Goal: Check status

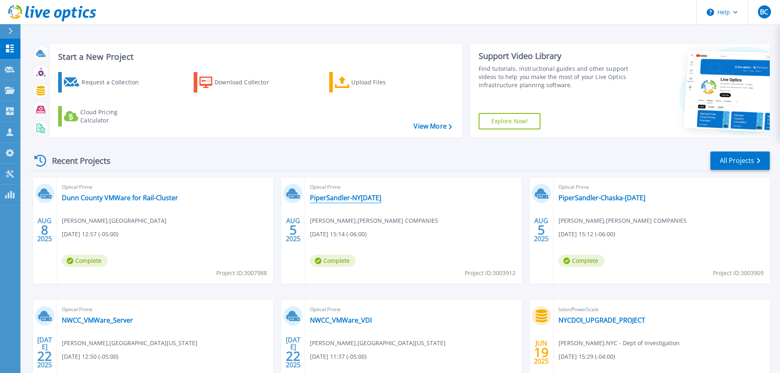
click at [338, 199] on link "PiperSandler-NY[DATE]" at bounding box center [345, 198] width 71 height 8
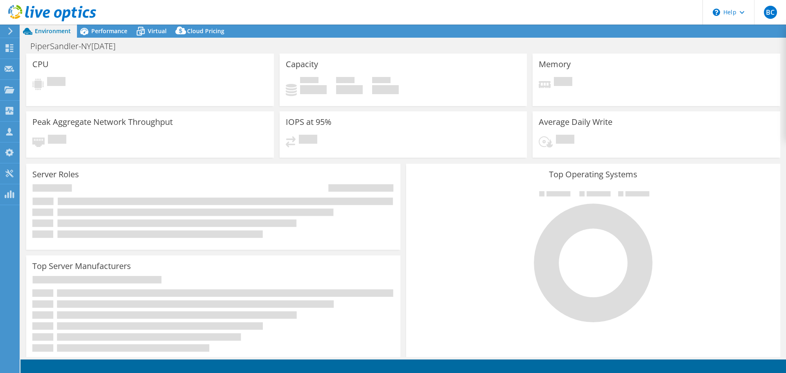
select select "USD"
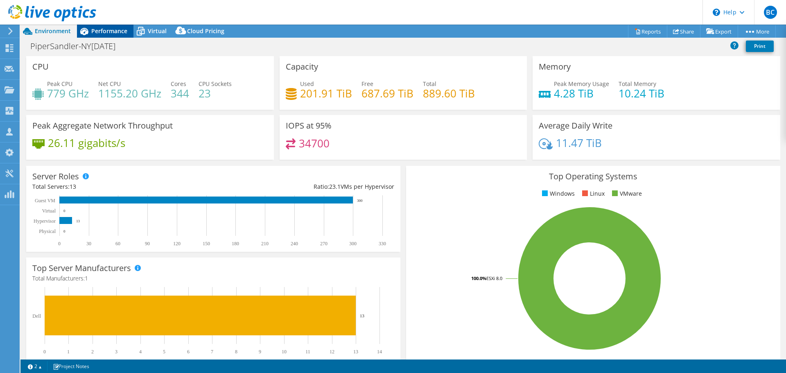
click at [108, 34] on span "Performance" at bounding box center [109, 31] width 36 height 8
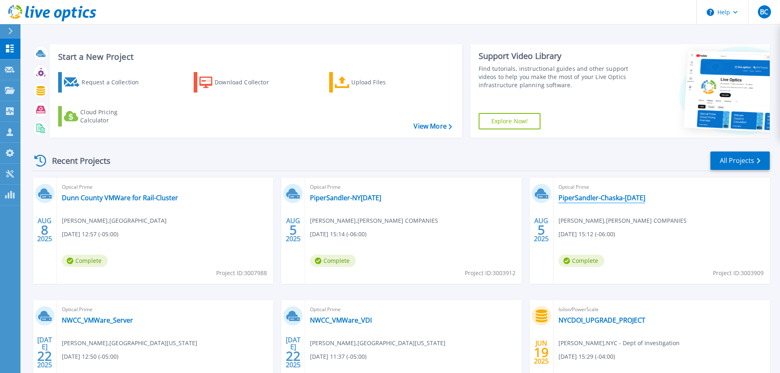
click at [616, 197] on link "PiperSandler-Chaska-[DATE]" at bounding box center [602, 198] width 87 height 8
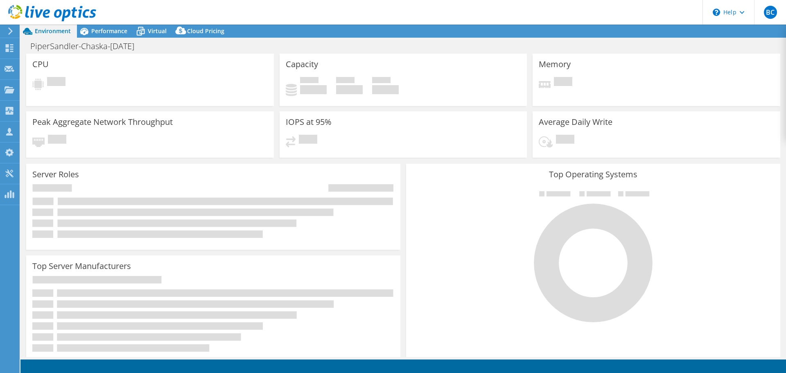
select select "USD"
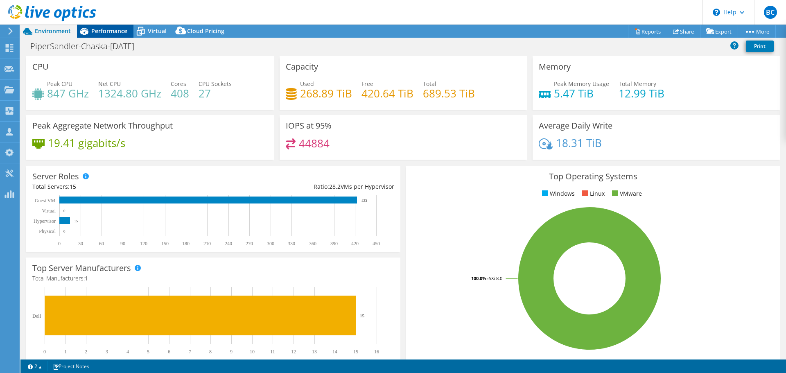
click at [100, 27] on div "Performance" at bounding box center [105, 31] width 57 height 13
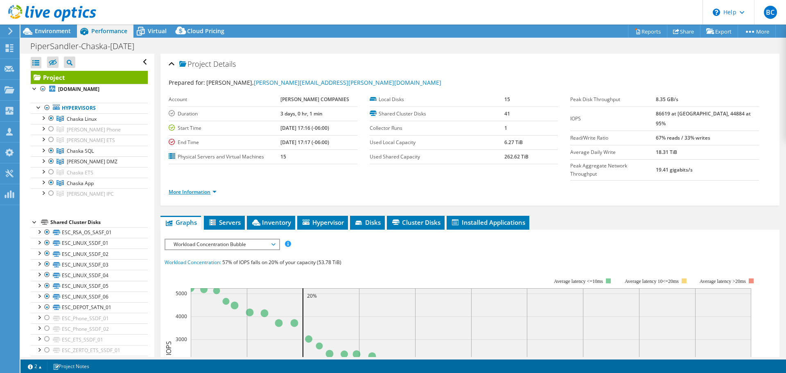
click at [193, 188] on link "More Information" at bounding box center [193, 191] width 48 height 7
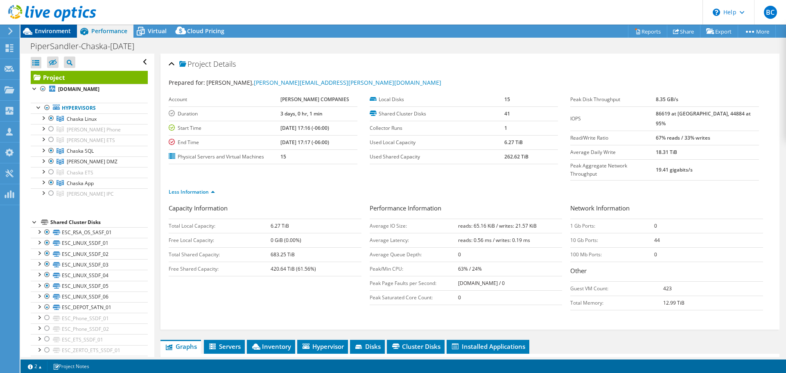
click at [66, 35] on div "Environment" at bounding box center [48, 31] width 57 height 13
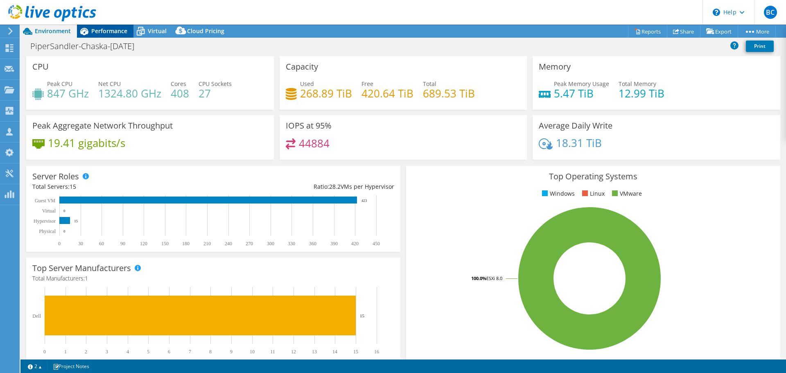
click at [104, 35] on div "Performance" at bounding box center [105, 31] width 57 height 13
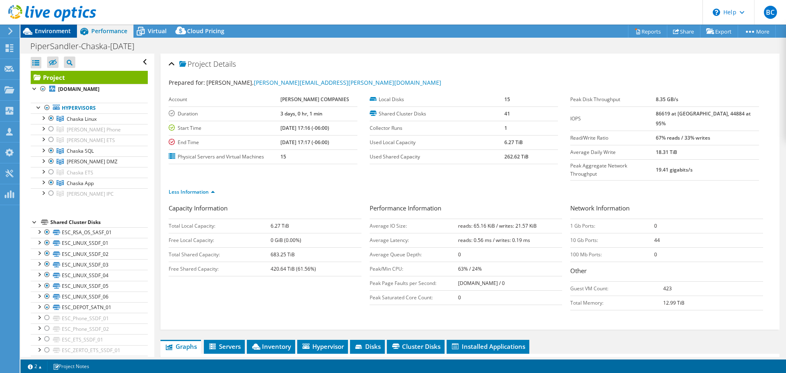
click at [61, 28] on span "Environment" at bounding box center [53, 31] width 36 height 8
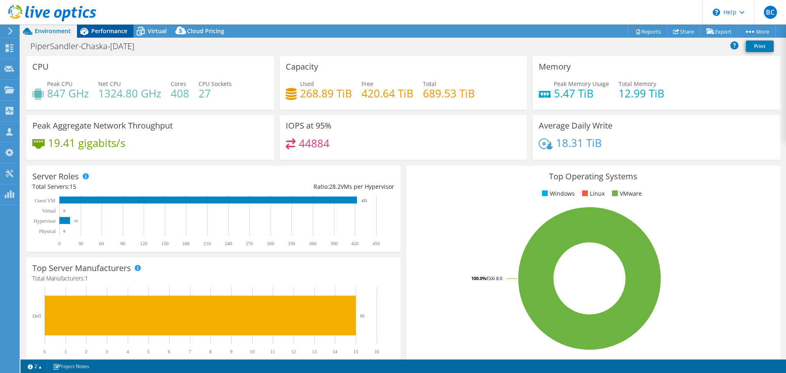
click at [119, 30] on span "Performance" at bounding box center [109, 31] width 36 height 8
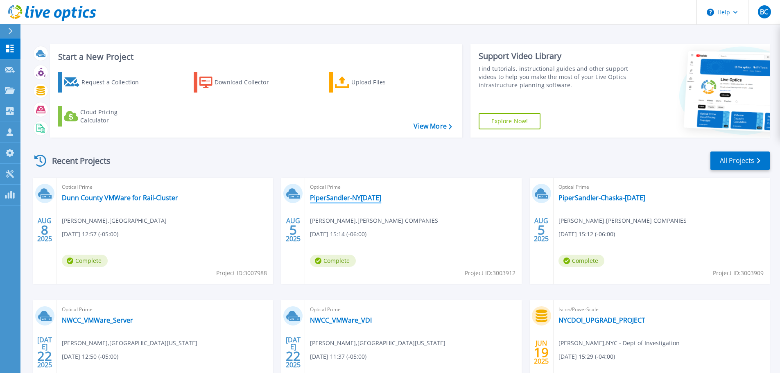
click link "PiperSandler-NY5-Mar2025"
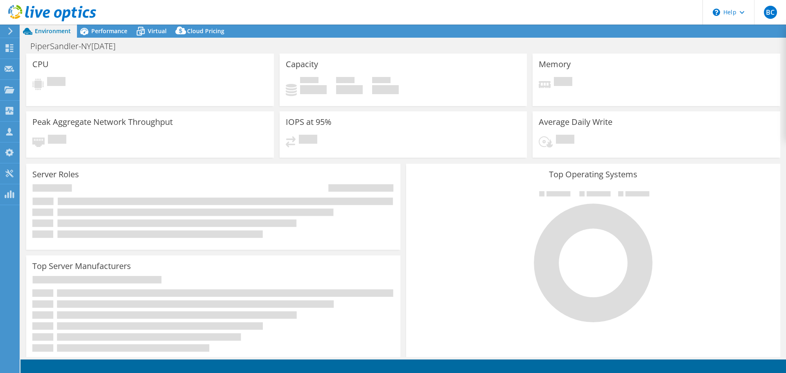
select select "USD"
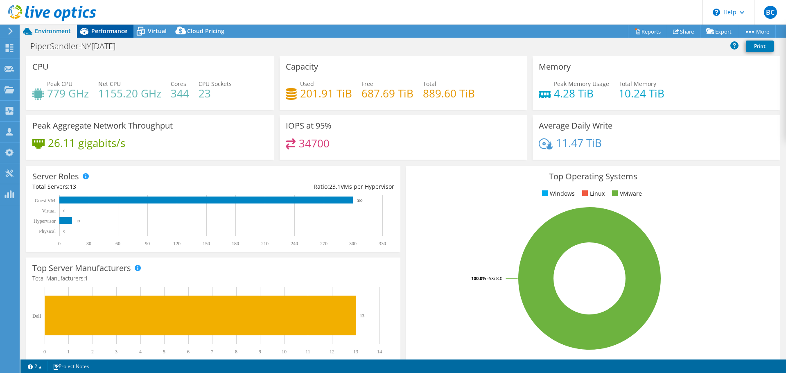
click at [117, 31] on span "Performance" at bounding box center [109, 31] width 36 height 8
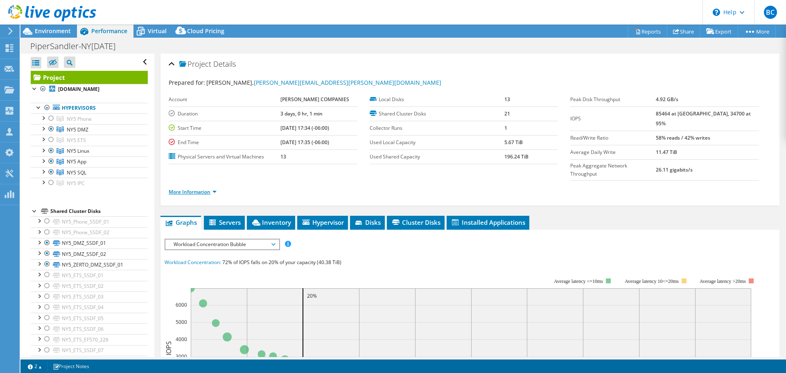
click at [213, 188] on link "More Information" at bounding box center [193, 191] width 48 height 7
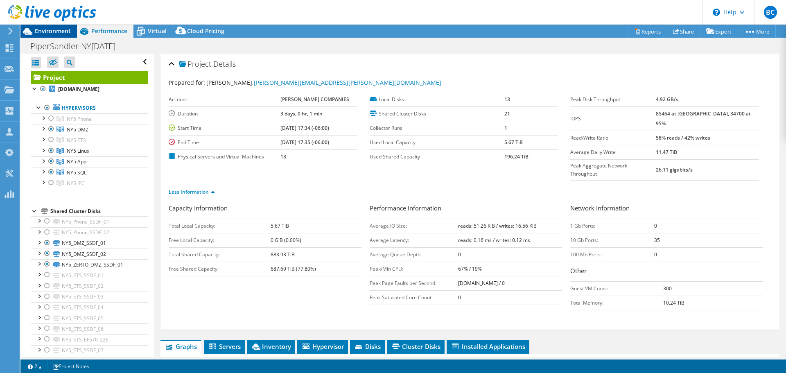
click at [50, 32] on span "Environment" at bounding box center [53, 31] width 36 height 8
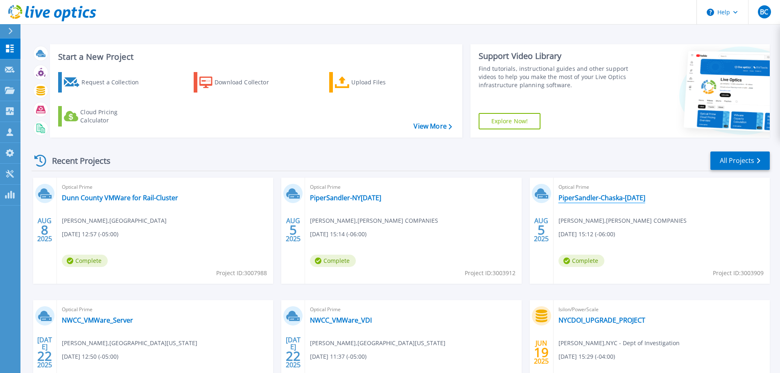
click at [613, 201] on link "PiperSandler-Chaska-[DATE]" at bounding box center [602, 198] width 87 height 8
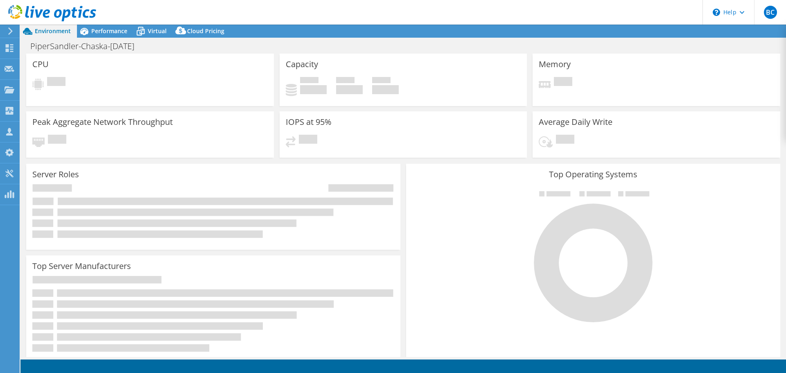
select select "USD"
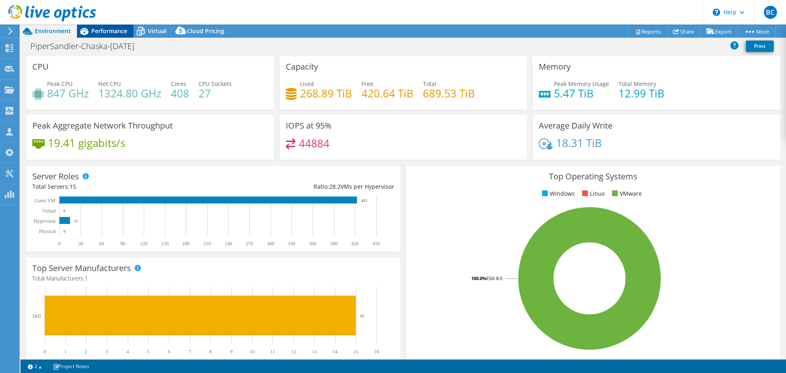
click at [101, 34] on span "Performance" at bounding box center [109, 31] width 36 height 8
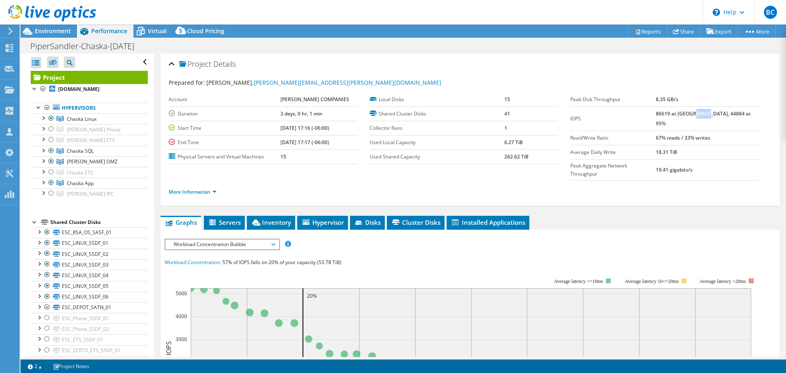
drag, startPoint x: 709, startPoint y: 113, endPoint x: 722, endPoint y: 115, distance: 12.8
click at [722, 115] on b "86619 at [GEOGRAPHIC_DATA], 44884 at 95%" at bounding box center [703, 118] width 95 height 17
